Goal: Information Seeking & Learning: Learn about a topic

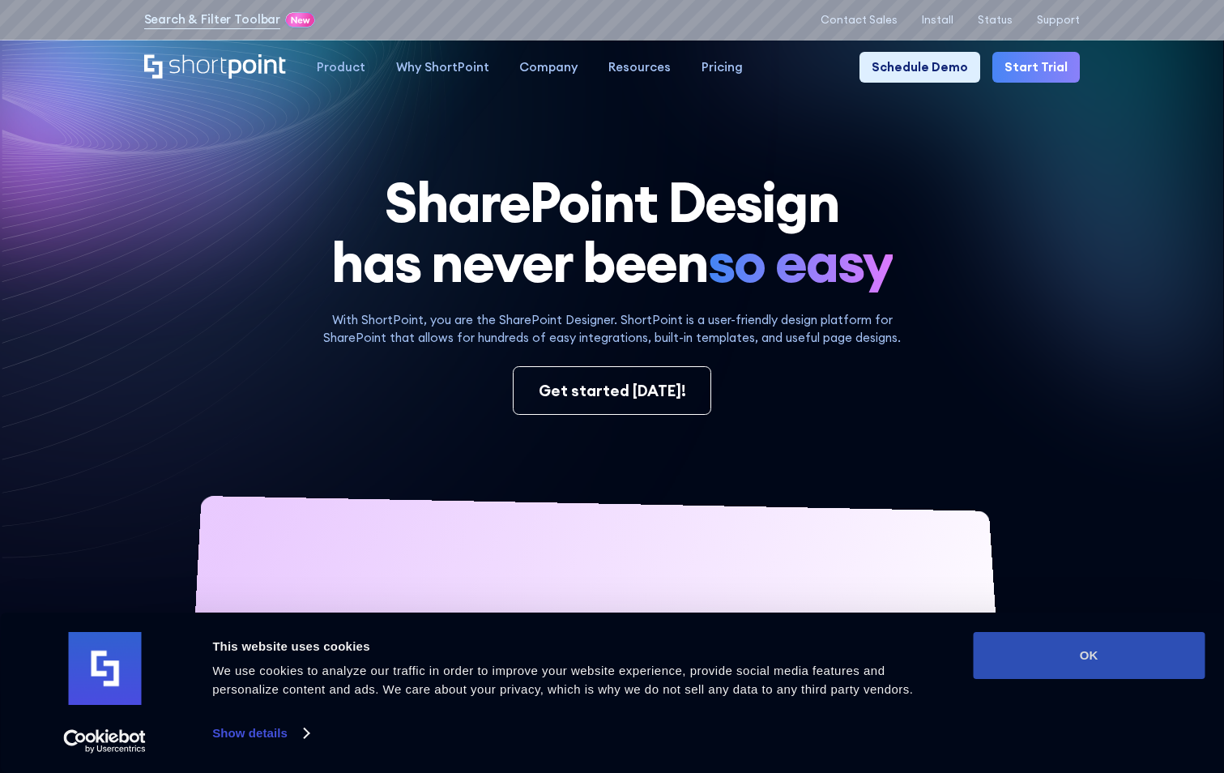
click at [1040, 656] on button "OK" at bounding box center [1089, 655] width 232 height 47
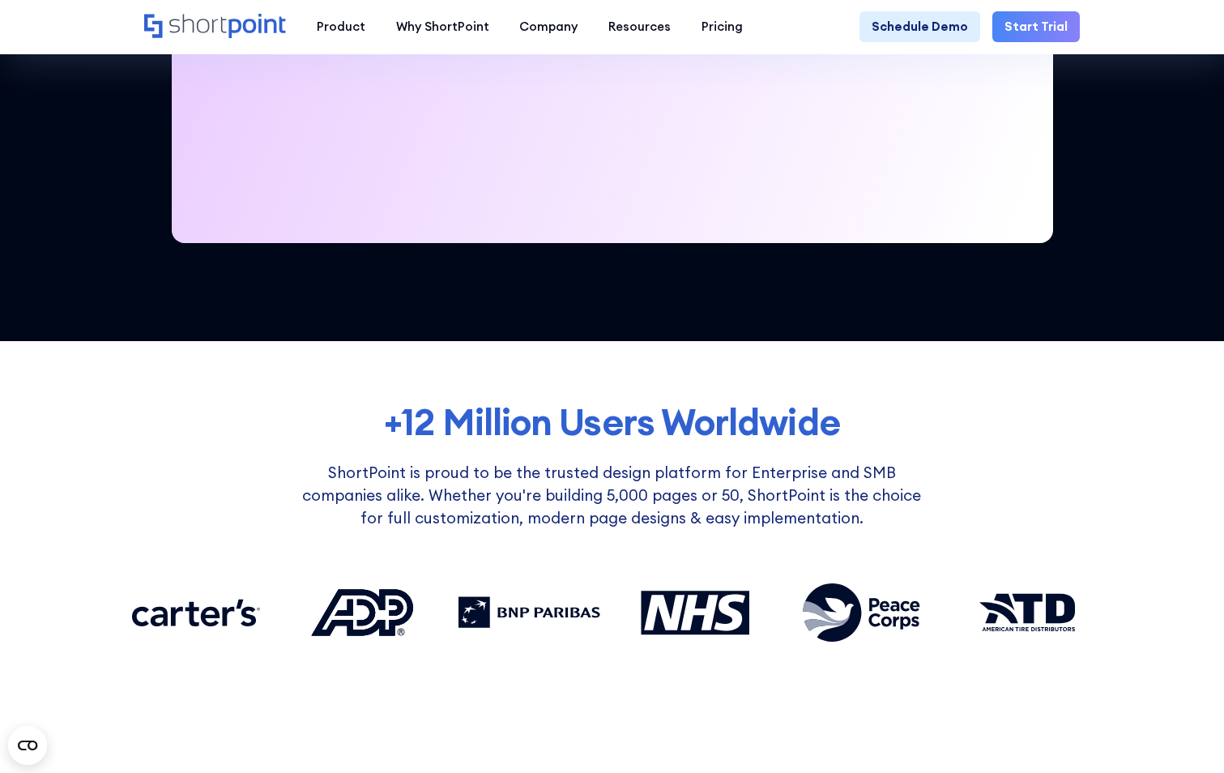
scroll to position [324, 0]
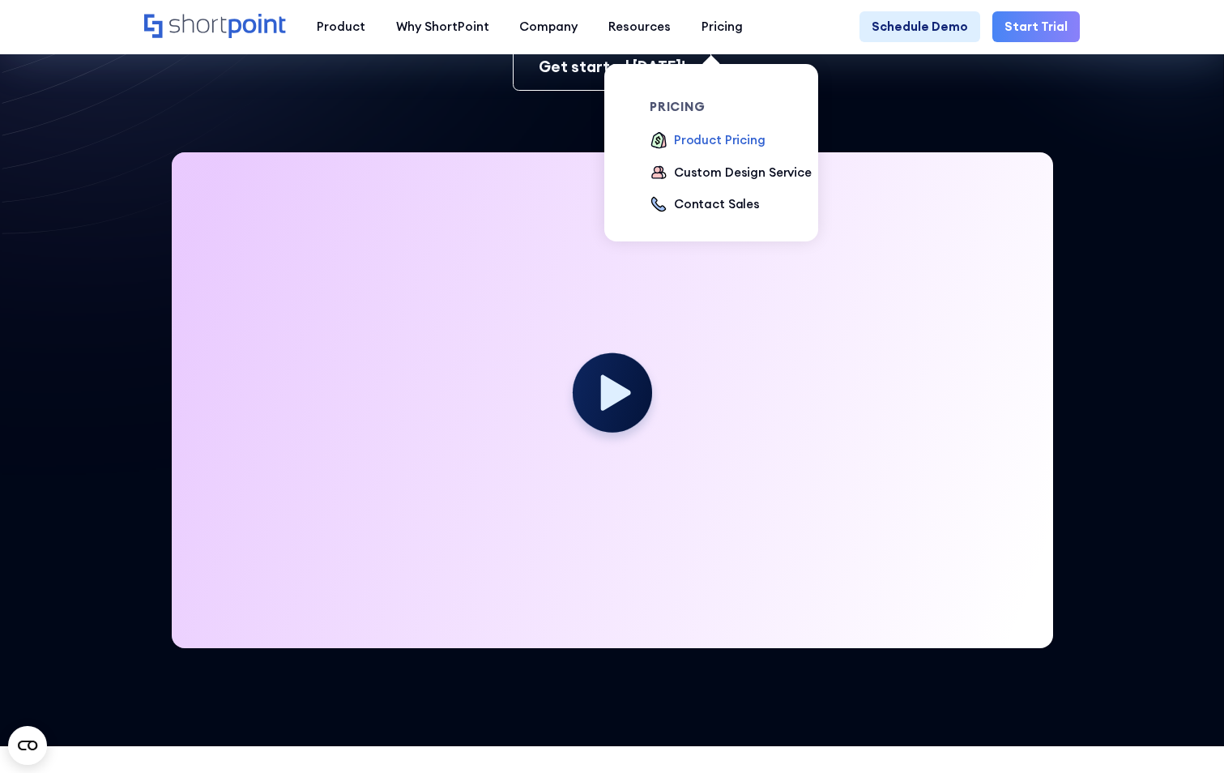
click at [731, 143] on div "Product Pricing" at bounding box center [720, 140] width 92 height 19
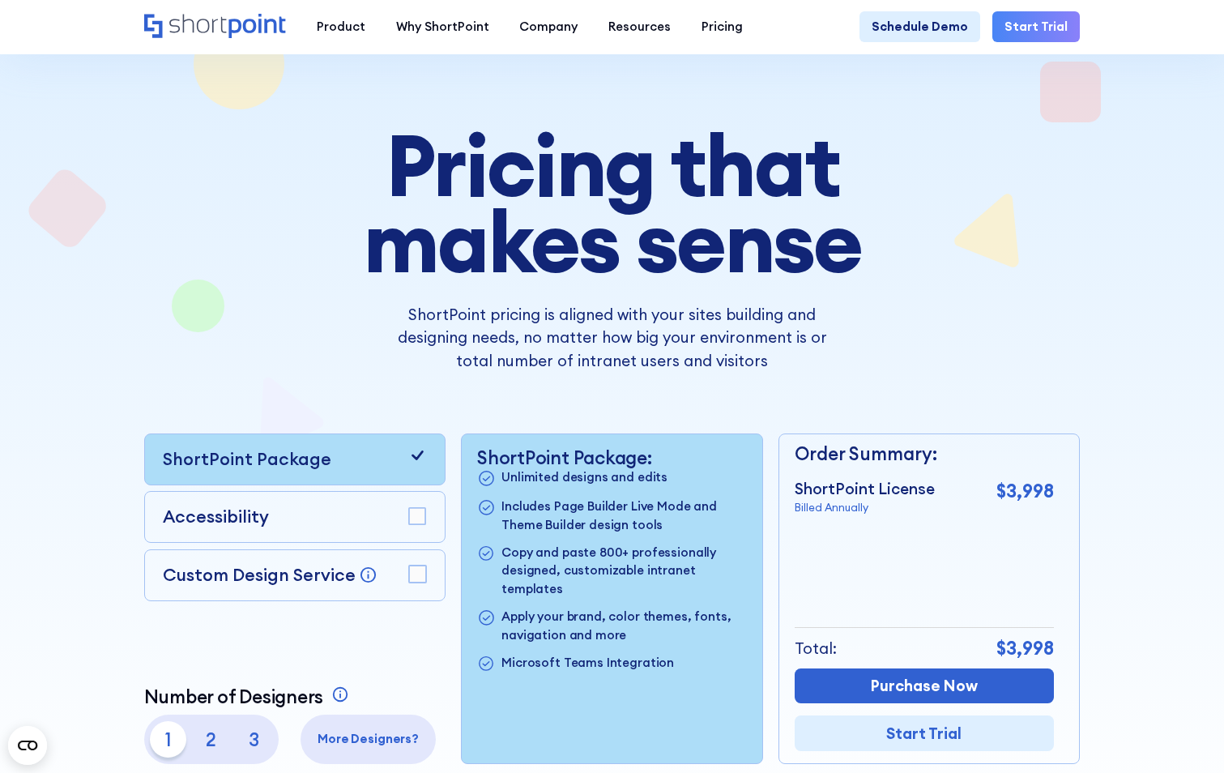
scroll to position [243, 0]
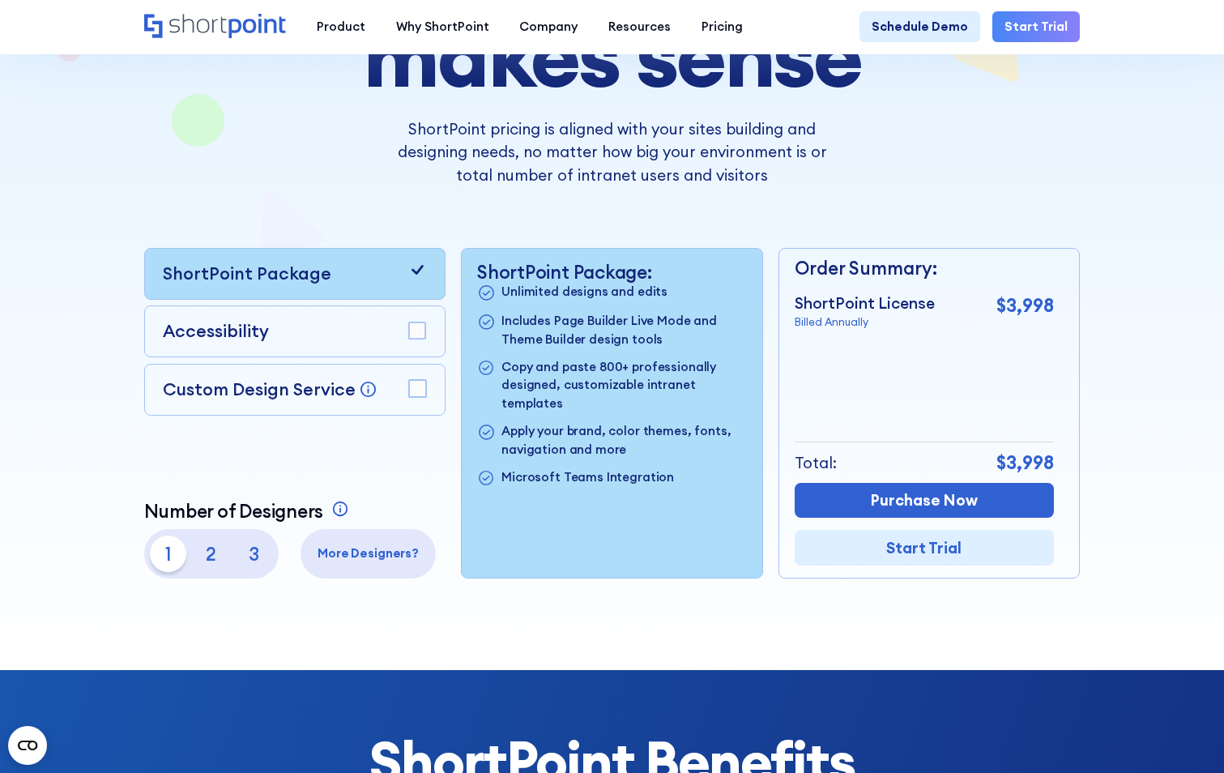
click at [409, 393] on rect at bounding box center [417, 388] width 17 height 17
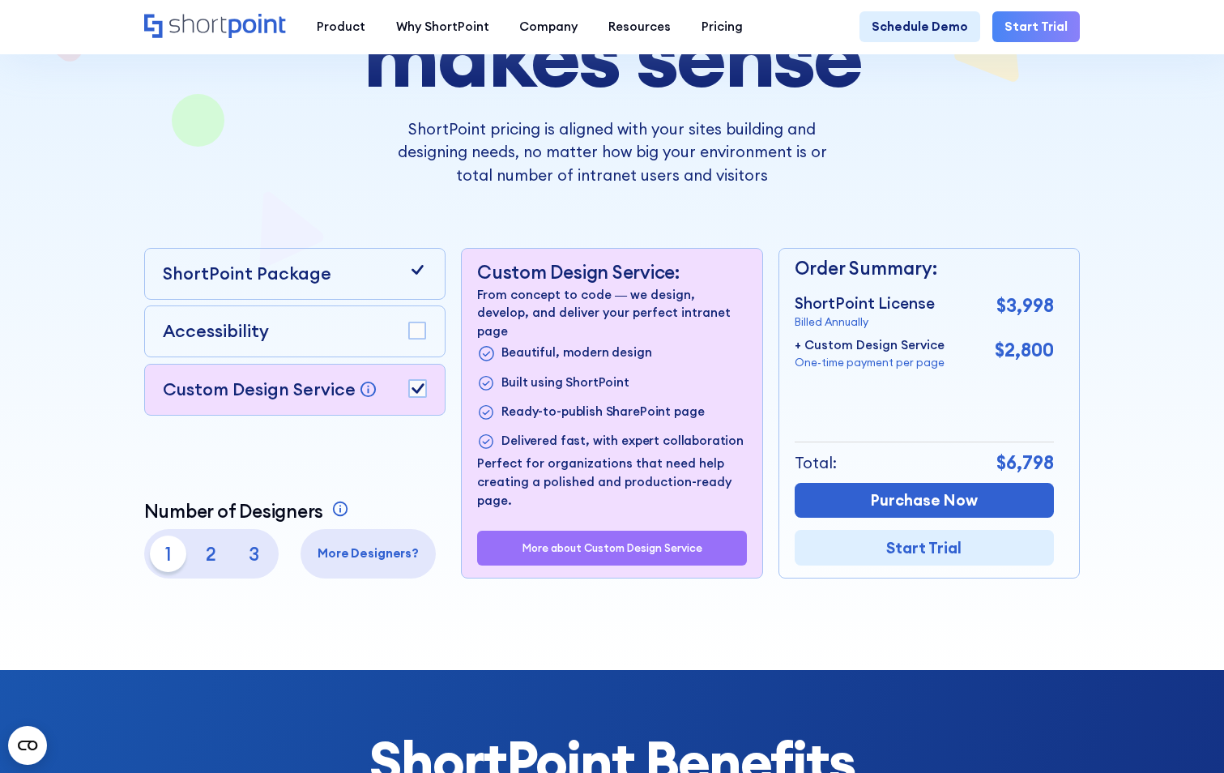
click at [409, 393] on rect at bounding box center [417, 388] width 17 height 17
click at [211, 561] on p "2" at bounding box center [211, 553] width 36 height 36
click at [160, 560] on p "1" at bounding box center [168, 553] width 36 height 36
